Goal: Task Accomplishment & Management: Use online tool/utility

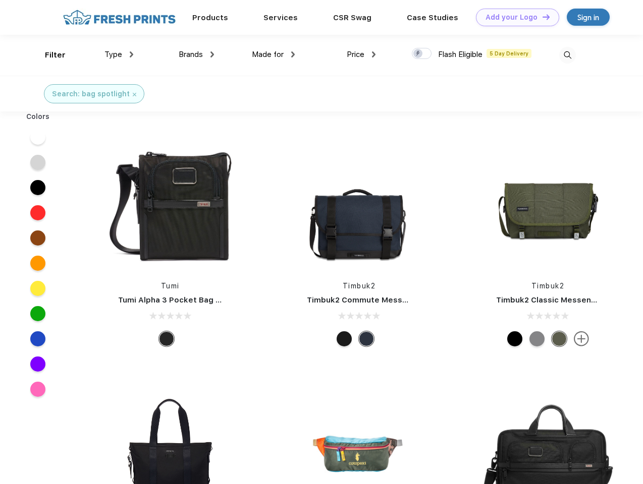
scroll to position [1, 0]
click at [514, 17] on link "Add your Logo Design Tool" at bounding box center [517, 18] width 83 height 18
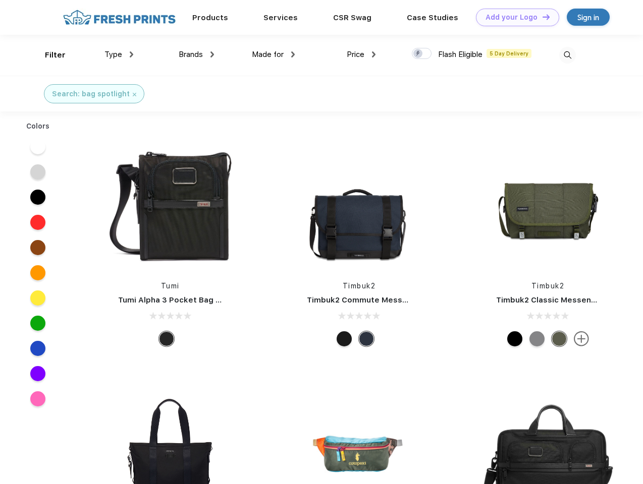
click at [0, 0] on div "Design Tool" at bounding box center [0, 0] width 0 height 0
click at [541, 17] on link "Add your Logo Design Tool" at bounding box center [517, 18] width 83 height 18
click at [48, 55] on div "Filter" at bounding box center [55, 55] width 21 height 12
click at [119, 54] on span "Type" at bounding box center [113, 54] width 18 height 9
click at [196, 54] on span "Brands" at bounding box center [191, 54] width 24 height 9
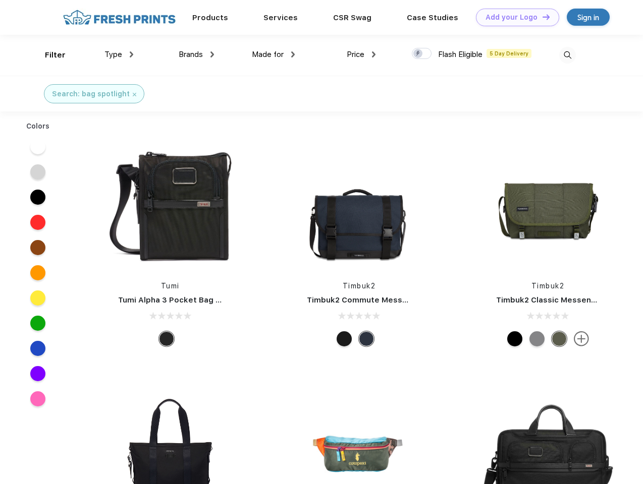
click at [273, 54] on span "Made for" at bounding box center [268, 54] width 32 height 9
click at [361, 54] on span "Price" at bounding box center [356, 54] width 18 height 9
click at [422, 54] on div at bounding box center [422, 53] width 20 height 11
click at [418, 54] on input "checkbox" at bounding box center [415, 50] width 7 height 7
click at [567, 55] on img at bounding box center [567, 55] width 17 height 17
